Goal: Navigation & Orientation: Find specific page/section

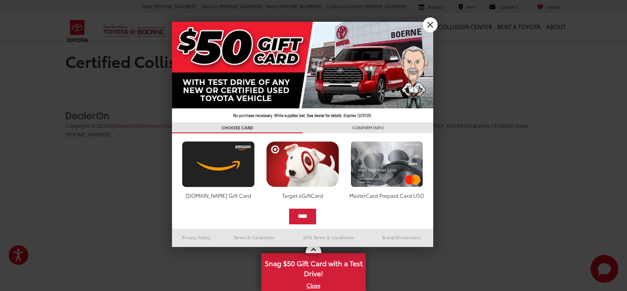
click at [428, 122] on h3 "CONFIRM INFO" at bounding box center [368, 127] width 131 height 11
click at [426, 24] on link "X" at bounding box center [430, 24] width 15 height 15
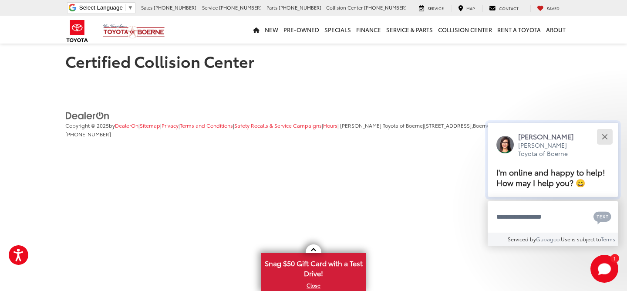
click at [609, 140] on button "Close" at bounding box center [604, 136] width 19 height 19
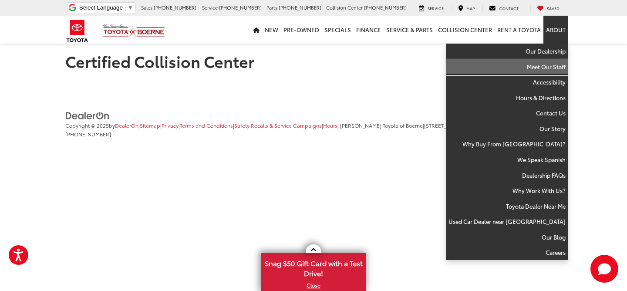
drag, startPoint x: 549, startPoint y: 73, endPoint x: 465, endPoint y: 1, distance: 110.9
click at [549, 73] on link "Meet Our Staff" at bounding box center [507, 67] width 122 height 16
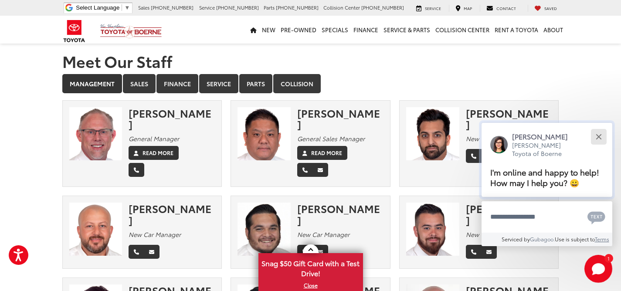
click at [599, 137] on div "Close" at bounding box center [598, 137] width 6 height 6
